Goal: Task Accomplishment & Management: Use online tool/utility

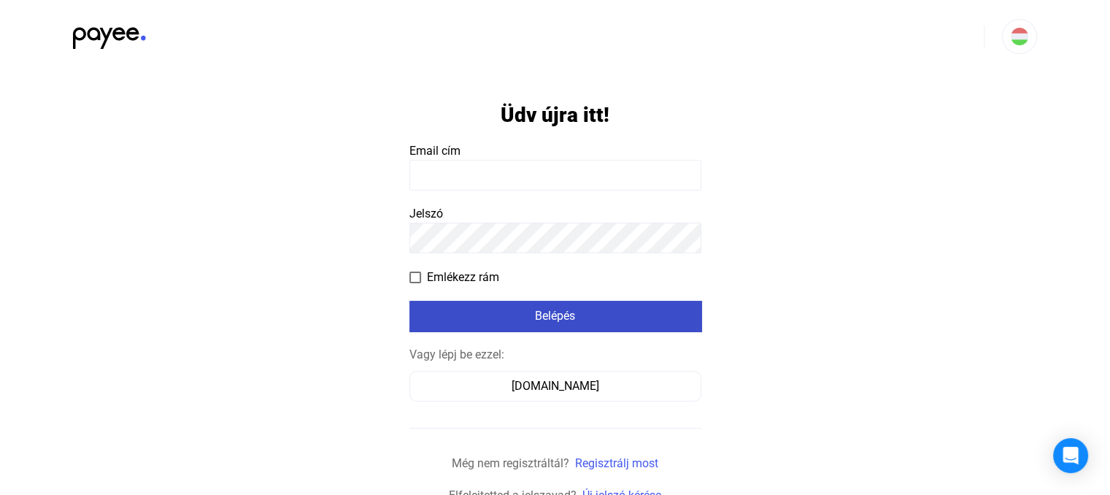
type input "**********"
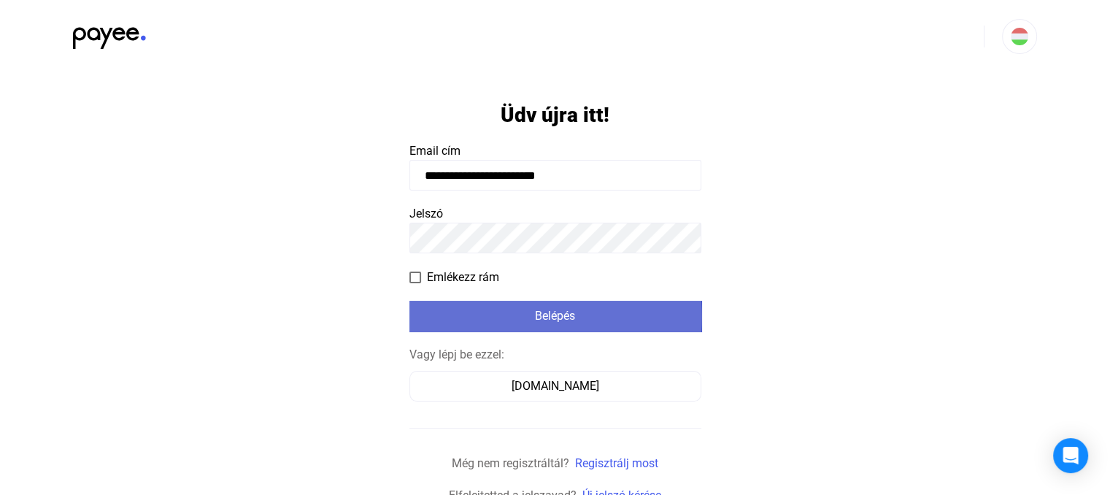
click at [543, 317] on div "Belépés" at bounding box center [555, 316] width 283 height 18
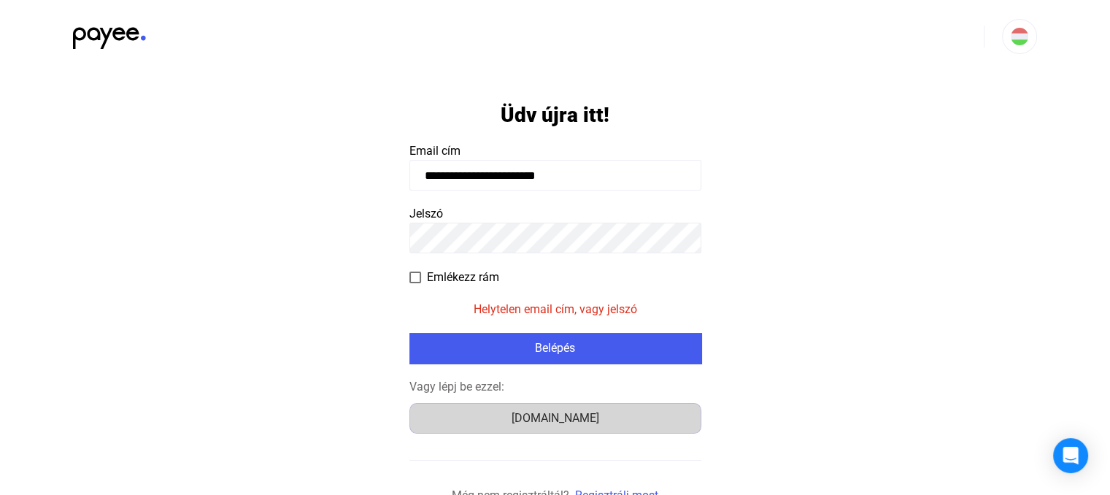
click at [568, 422] on div "[DOMAIN_NAME]" at bounding box center [555, 418] width 282 height 18
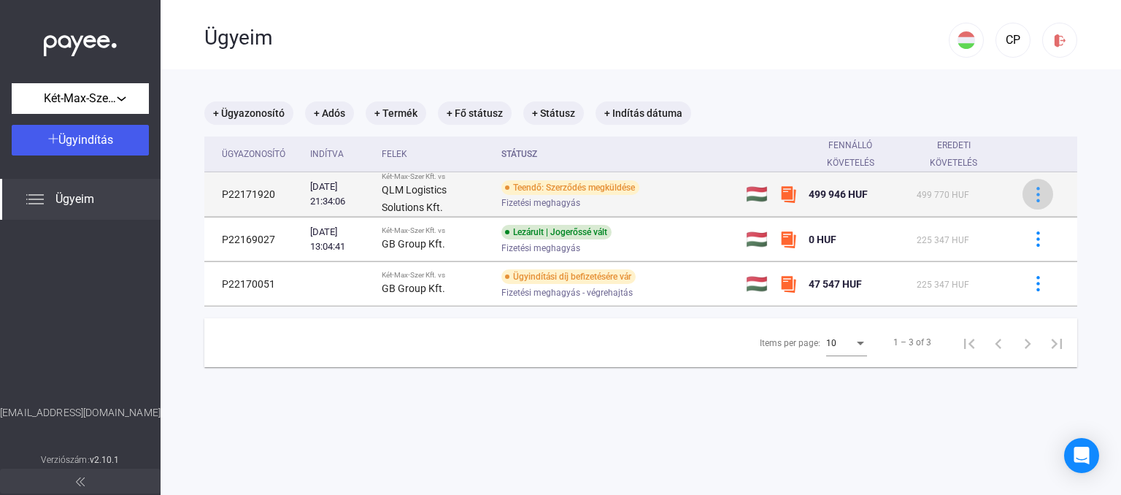
click at [1031, 195] on img at bounding box center [1037, 194] width 15 height 15
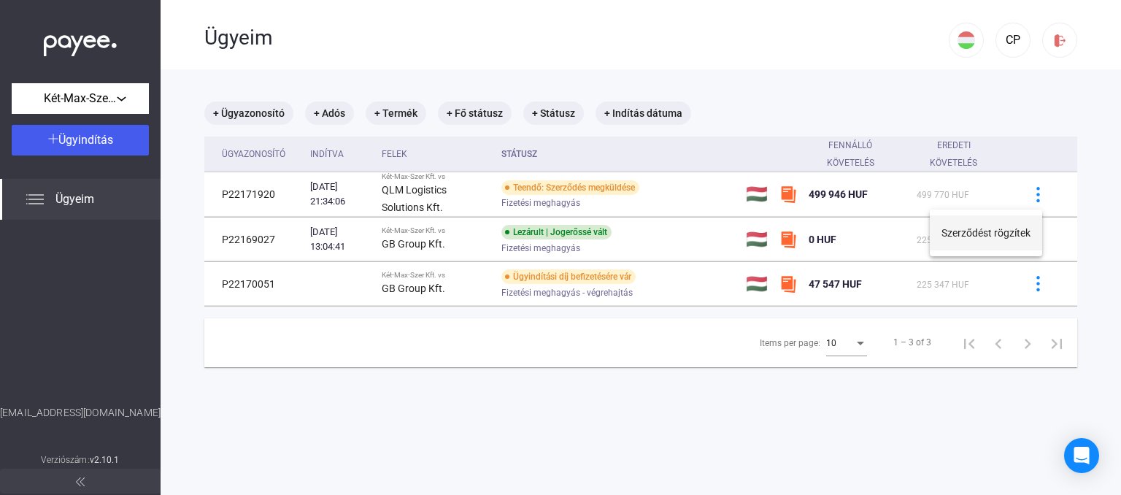
click at [1022, 234] on button "Szerződést rögzítek" at bounding box center [986, 232] width 112 height 35
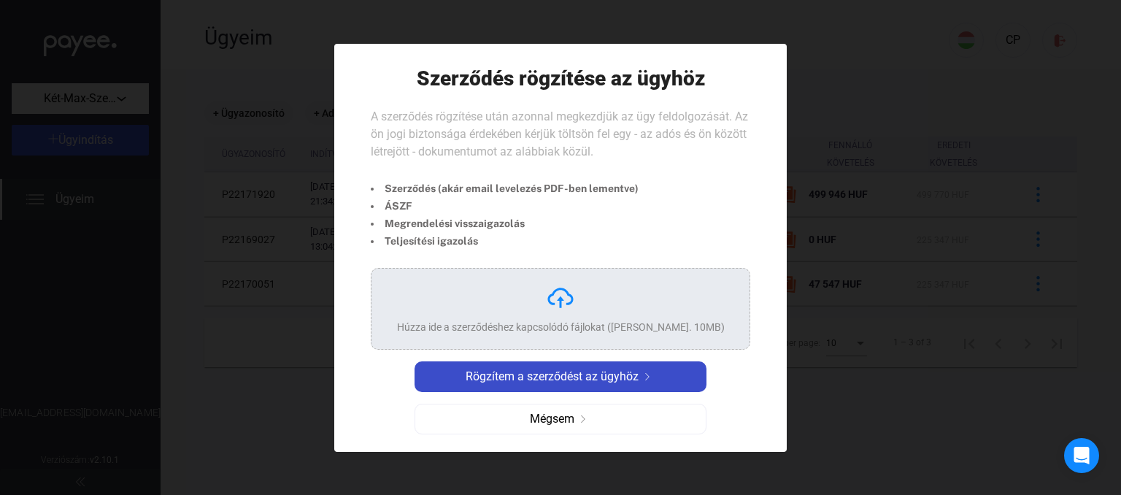
click at [578, 374] on span "Rögzítem a szerződést az ügyhöz" at bounding box center [552, 377] width 173 height 18
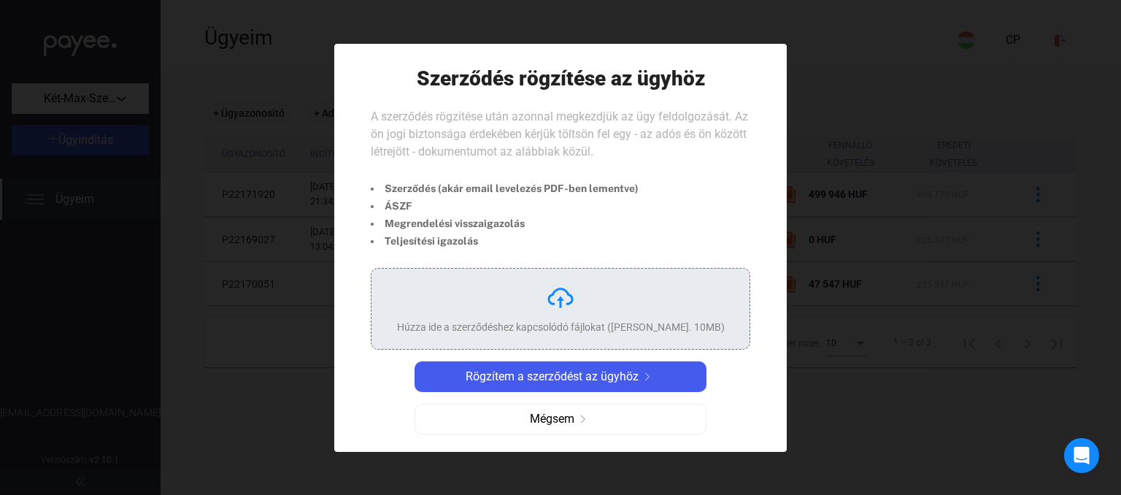
click at [576, 304] on div "Húzza ide a szerződéshez kapcsolódó fájlokat (Max. 10MB)" at bounding box center [561, 308] width 328 height 51
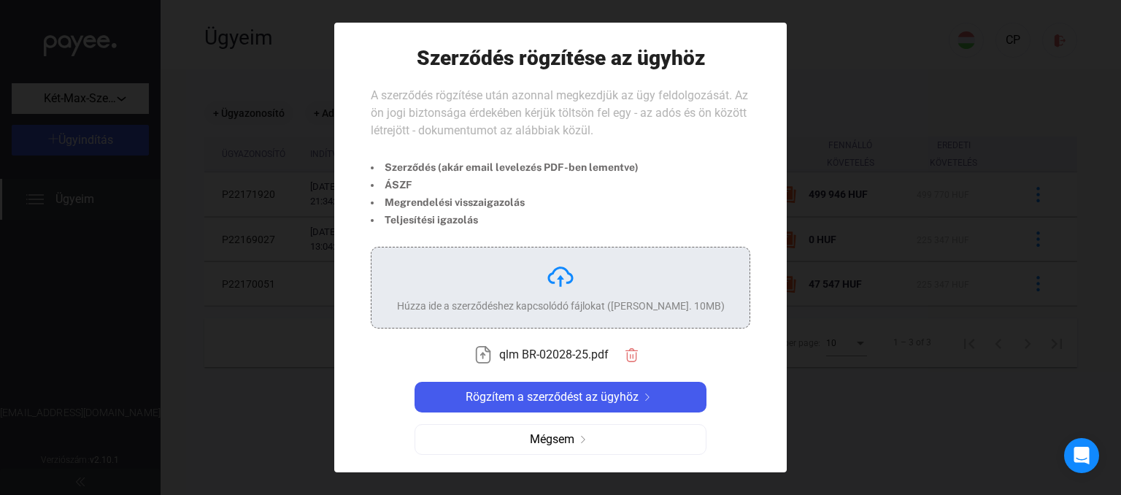
click at [563, 274] on img at bounding box center [560, 276] width 29 height 29
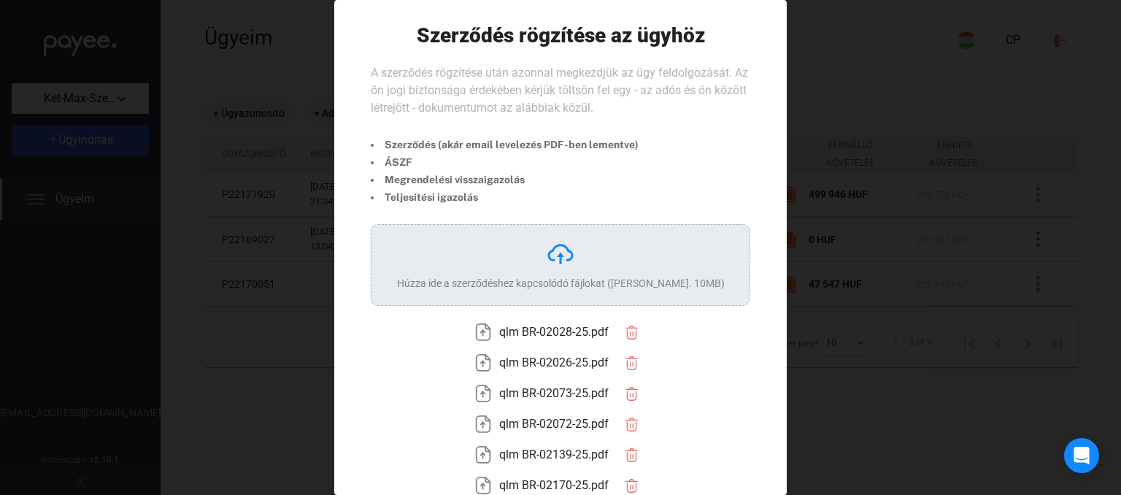
scroll to position [119, 0]
